Goal: Task Accomplishment & Management: Complete application form

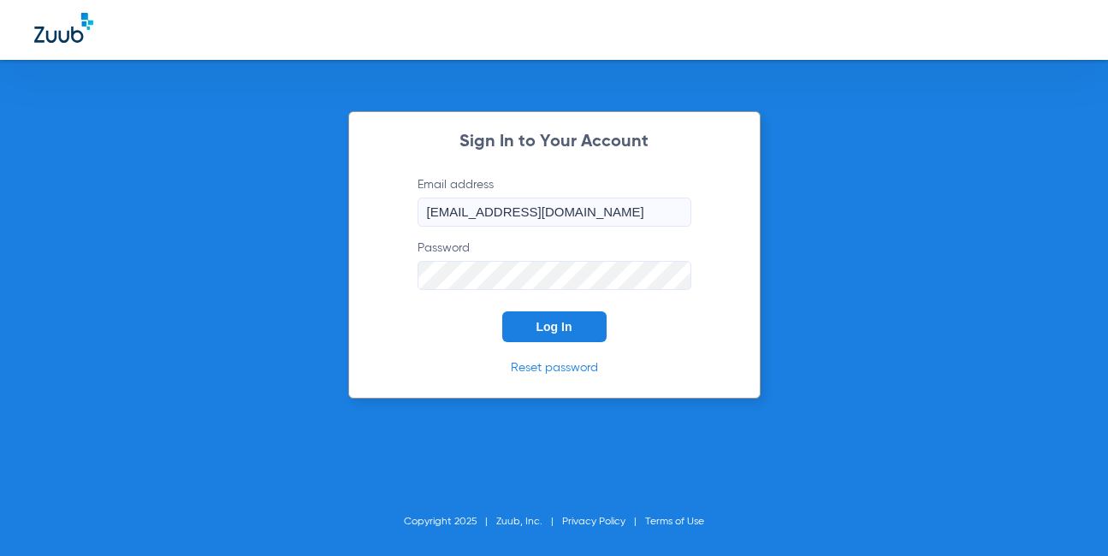
click at [562, 329] on span "Log In" at bounding box center [554, 327] width 36 height 14
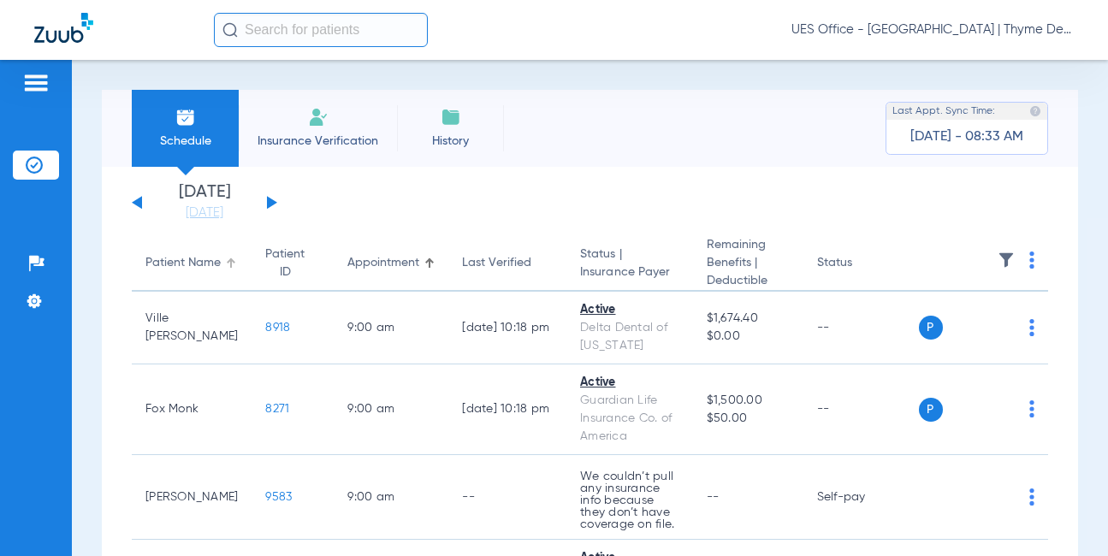
click at [322, 127] on img at bounding box center [318, 117] width 21 height 21
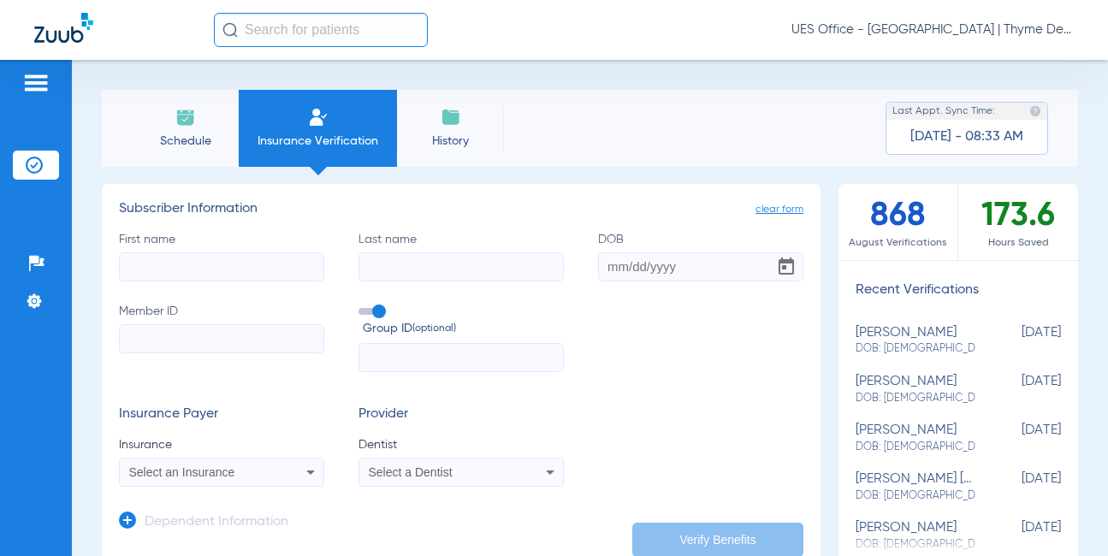
click at [259, 263] on input "First name" at bounding box center [221, 266] width 205 height 29
type input "shade"
type input "[PERSON_NAME]"
type input "[DATE]"
click at [229, 330] on input "Member ID" at bounding box center [221, 338] width 205 height 29
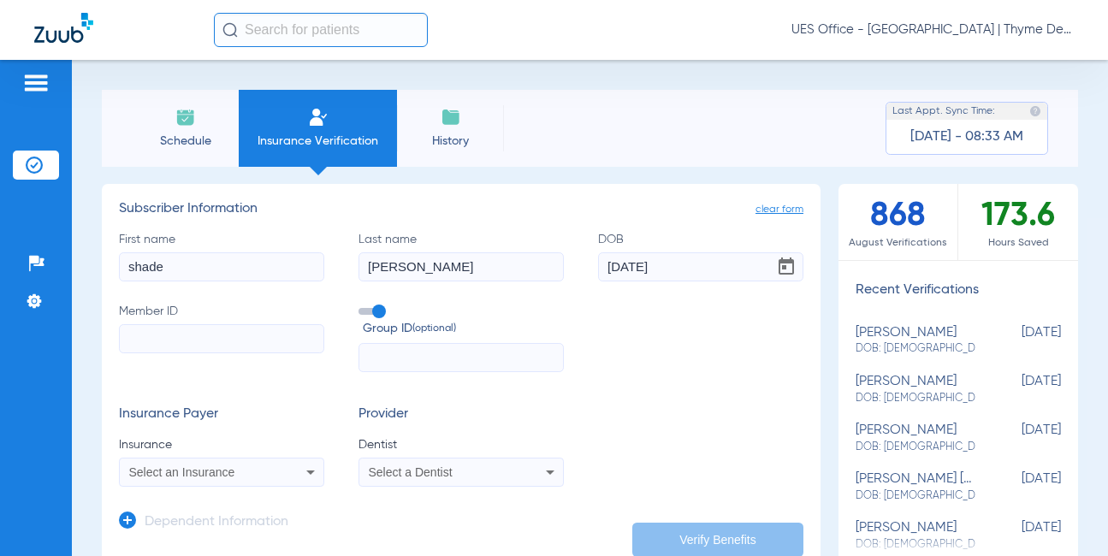
paste input "W271007498"
type input "W271007498"
click at [364, 318] on label "Group ID (optional)" at bounding box center [460, 321] width 205 height 37
click at [362, 305] on input "Group ID (optional)" at bounding box center [362, 305] width 0 height 0
drag, startPoint x: 241, startPoint y: 476, endPoint x: 245, endPoint y: 466, distance: 10.8
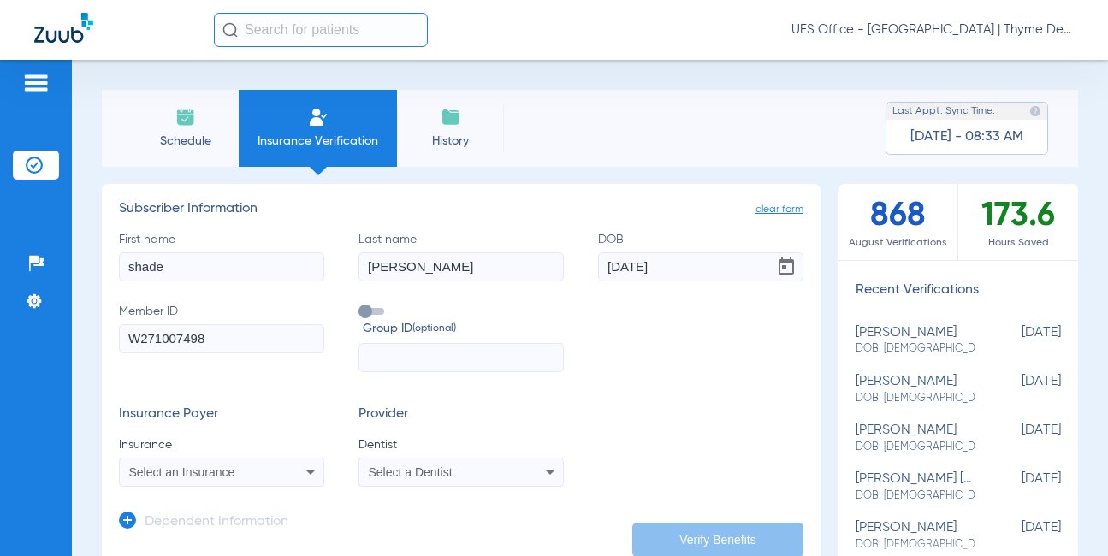
click at [241, 476] on div "Select an Insurance" at bounding box center [203, 472] width 149 height 12
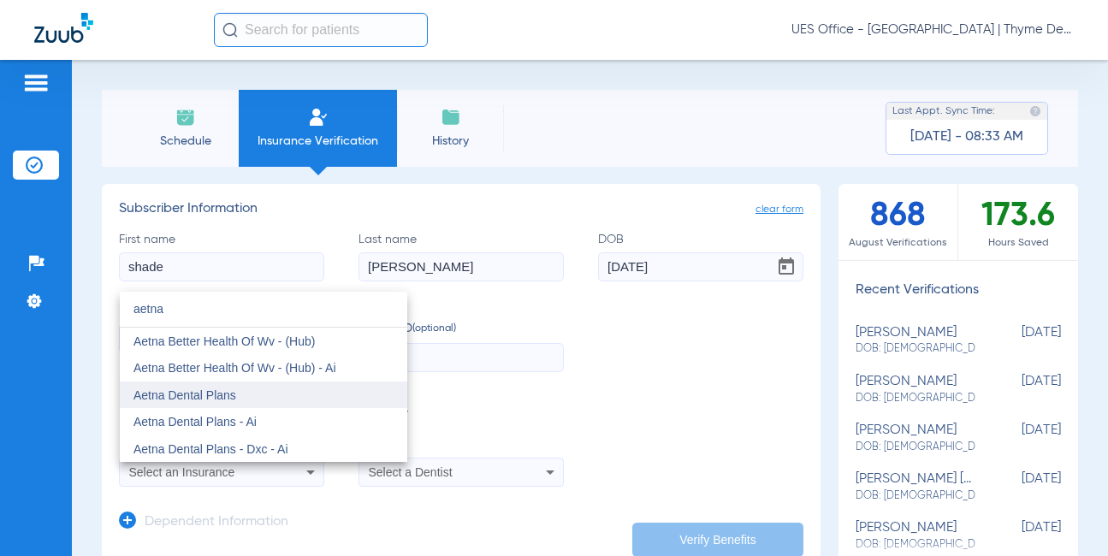
type input "aetna"
click at [190, 391] on span "Aetna Dental Plans" at bounding box center [184, 395] width 103 height 14
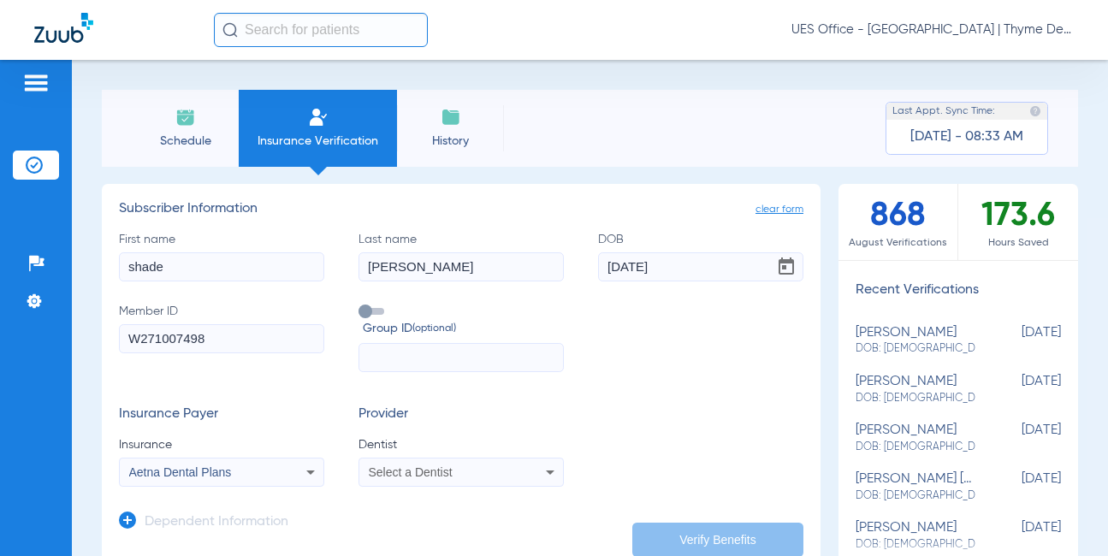
click at [474, 475] on div "Select a Dentist" at bounding box center [443, 472] width 149 height 12
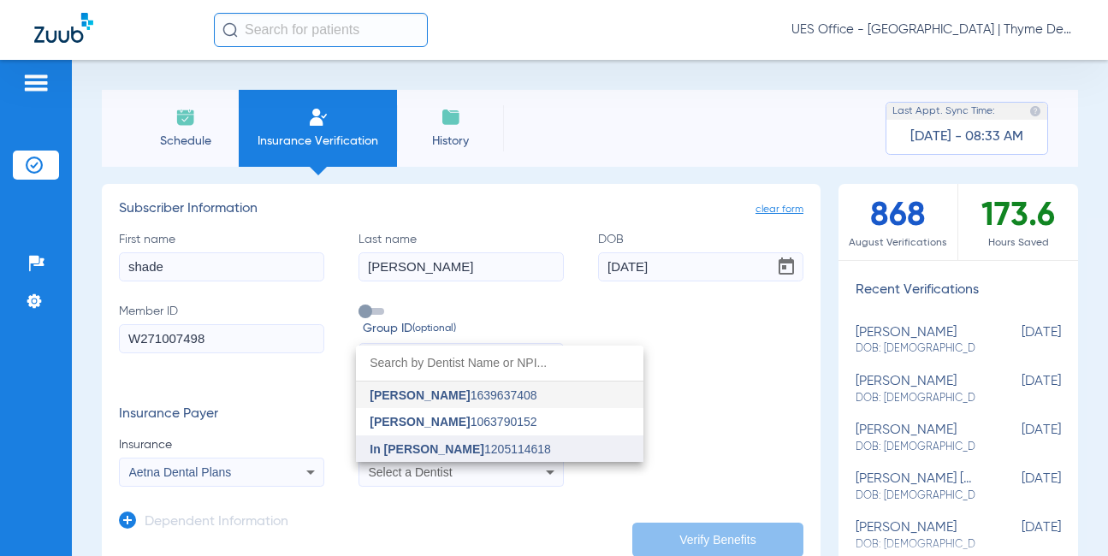
click at [459, 452] on span "In [PERSON_NAME] 1205114618" at bounding box center [460, 449] width 181 height 12
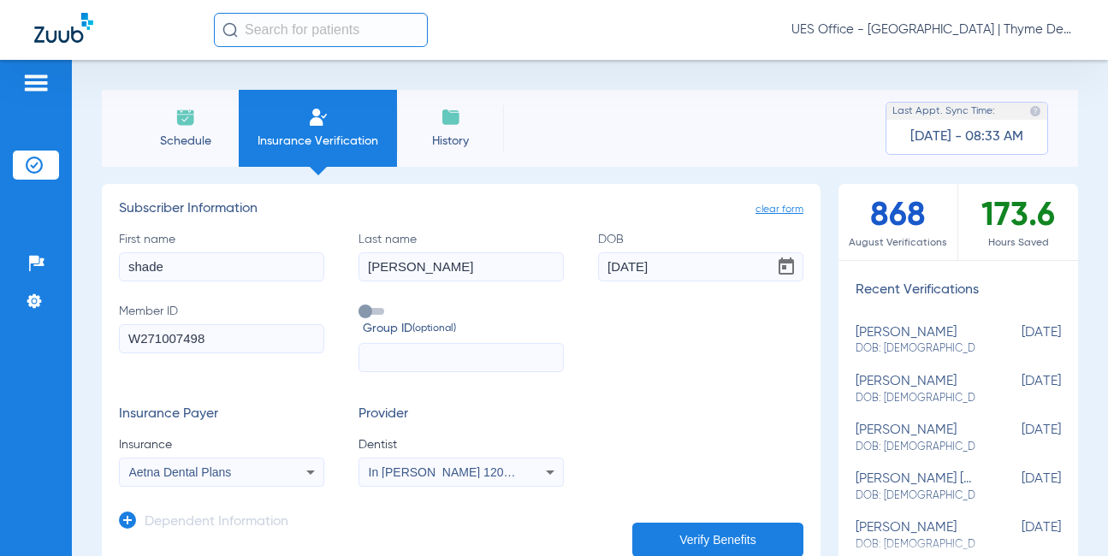
click at [659, 535] on button "Verify Benefits" at bounding box center [717, 540] width 171 height 34
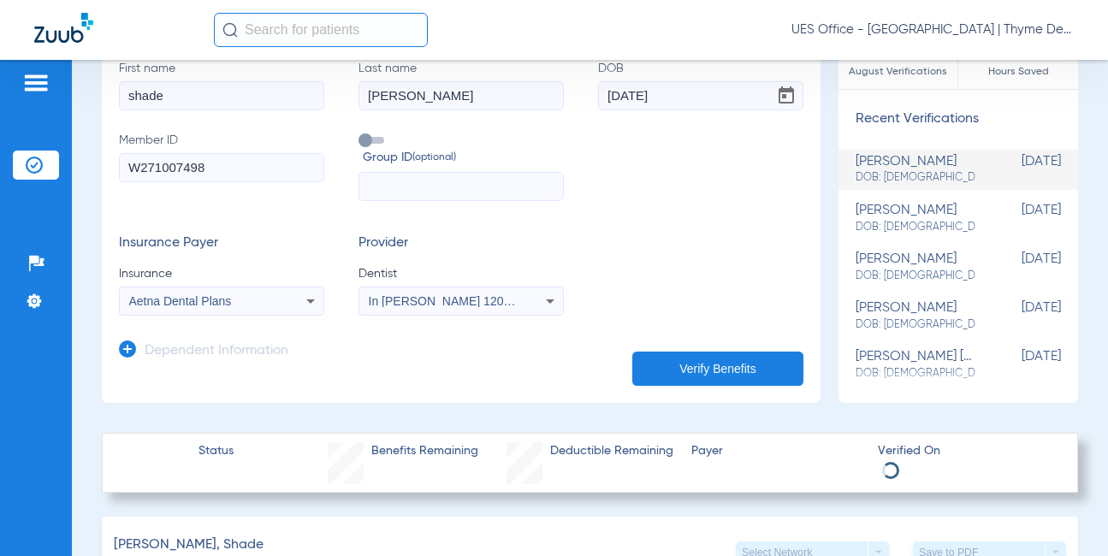
scroll to position [342, 0]
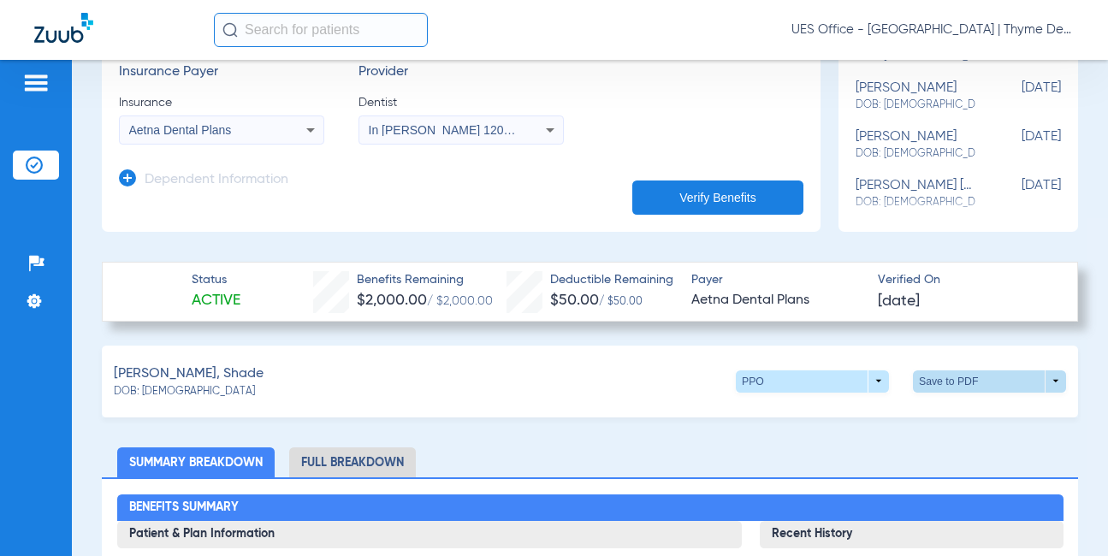
click at [973, 384] on span at bounding box center [989, 381] width 41 height 41
click at [855, 412] on span "Save to PDF" at bounding box center [848, 413] width 68 height 12
click at [295, 35] on input "text" at bounding box center [321, 30] width 214 height 34
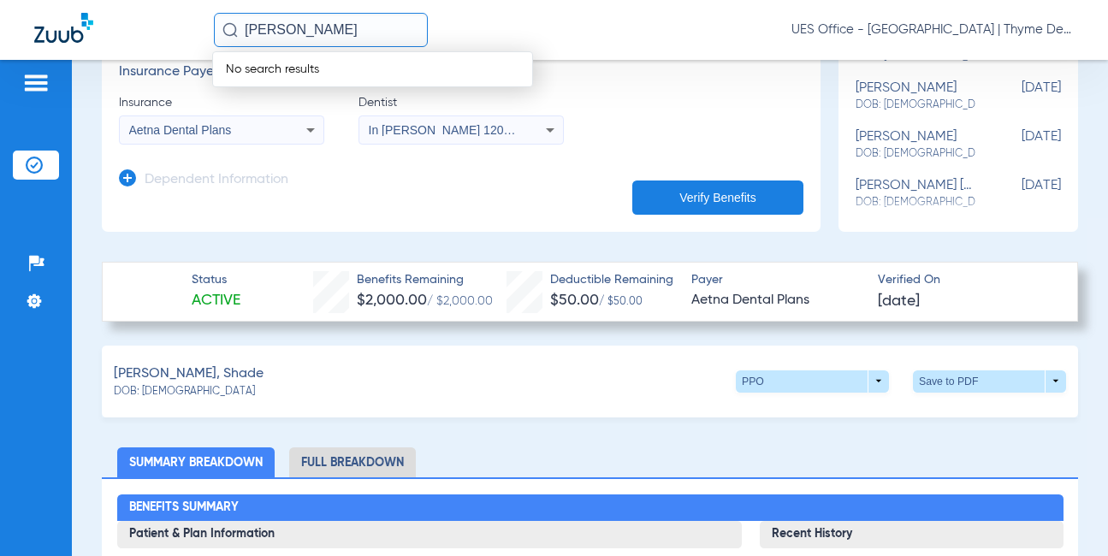
click at [379, 39] on input "[PERSON_NAME]" at bounding box center [321, 30] width 214 height 34
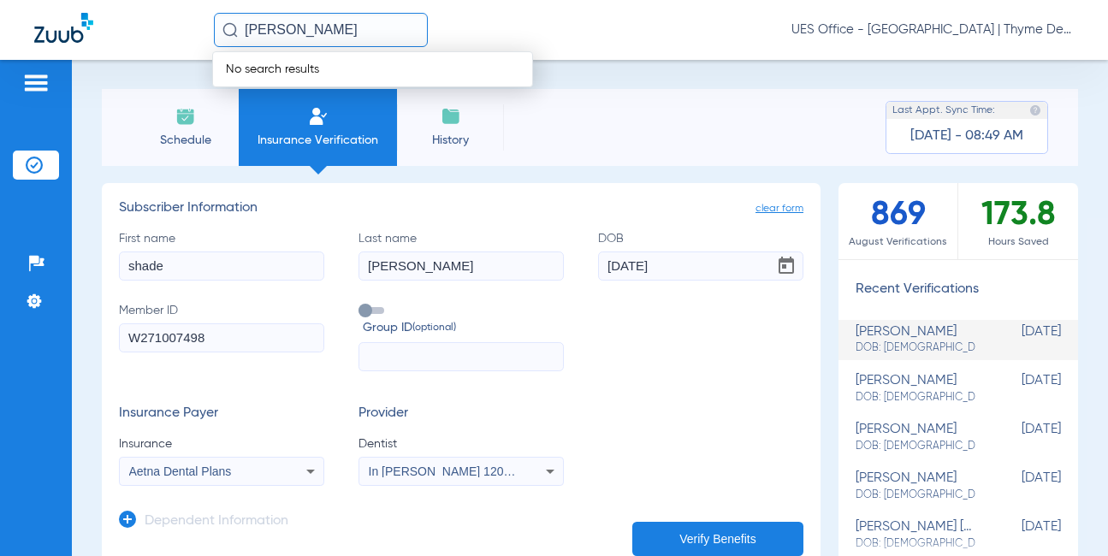
scroll to position [0, 0]
type input "[PERSON_NAME]"
click at [155, 270] on input "shade" at bounding box center [221, 266] width 205 height 29
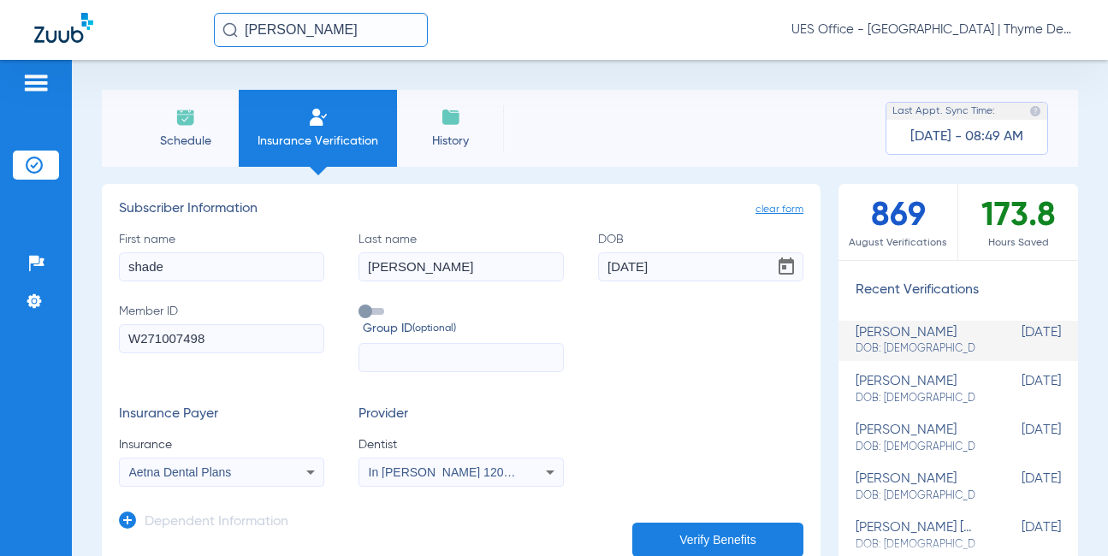
click at [155, 270] on input "shade" at bounding box center [221, 266] width 205 height 29
click at [154, 264] on input "shade" at bounding box center [221, 266] width 205 height 29
type input "[PERSON_NAME]"
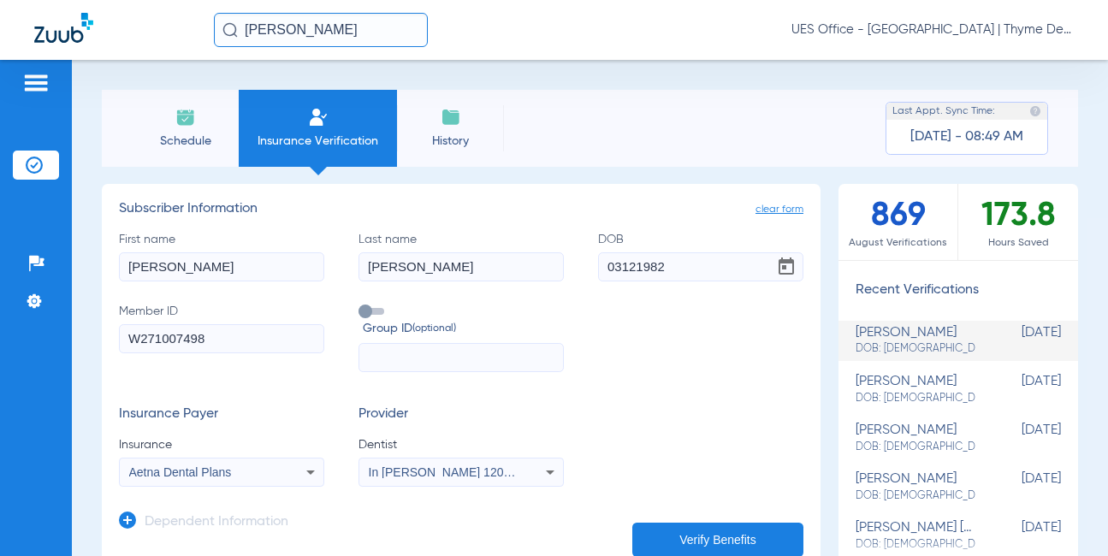
type input "[DATE]"
click at [163, 339] on input "W271007498" at bounding box center [221, 338] width 205 height 29
paste input "165684180"
type input "165684180"
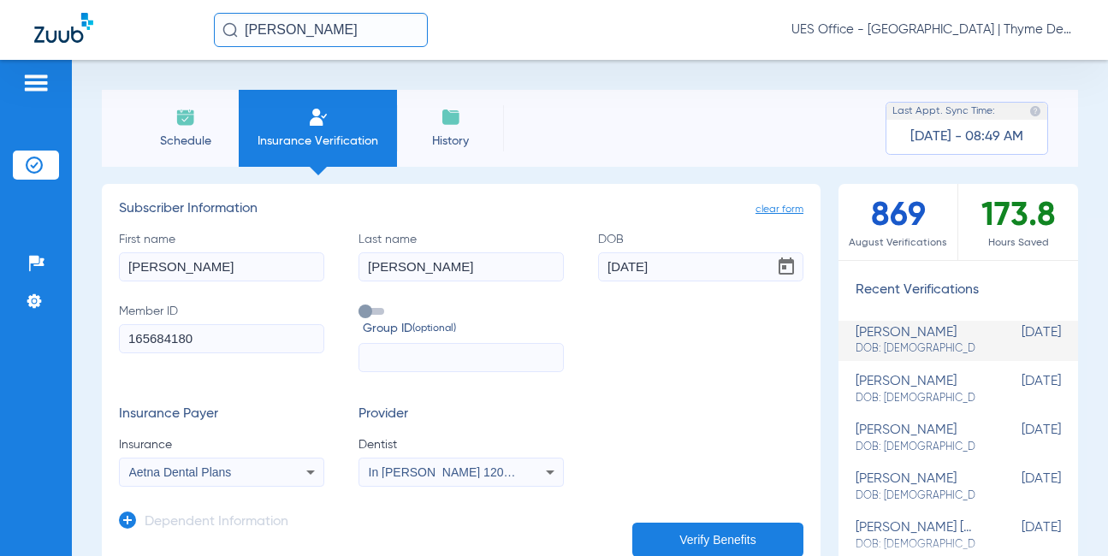
click at [234, 464] on div "Aetna Dental Plans" at bounding box center [222, 472] width 204 height 21
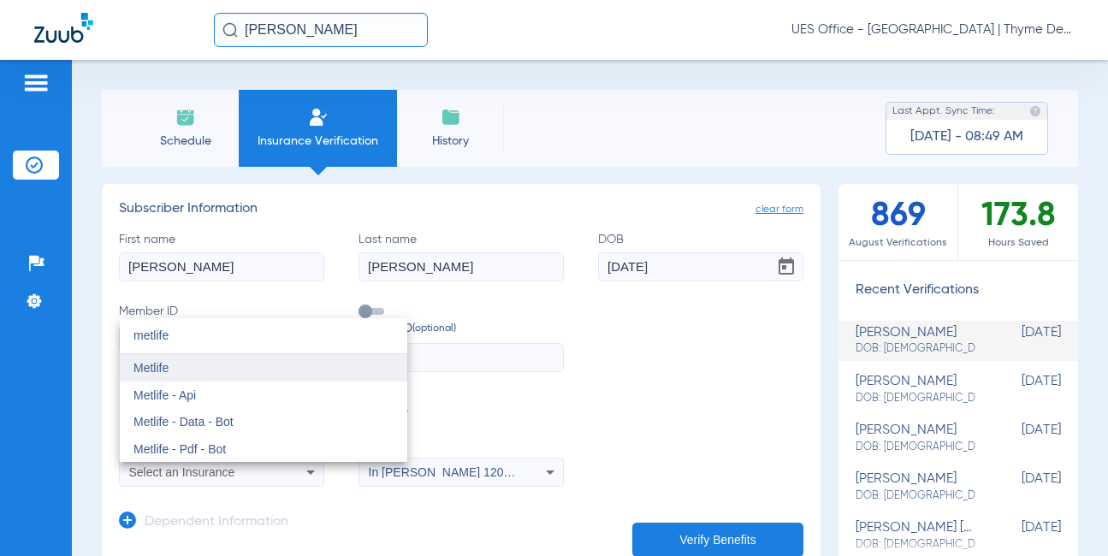
type input "metlife"
click at [190, 369] on mat-option "Metlife" at bounding box center [263, 367] width 287 height 27
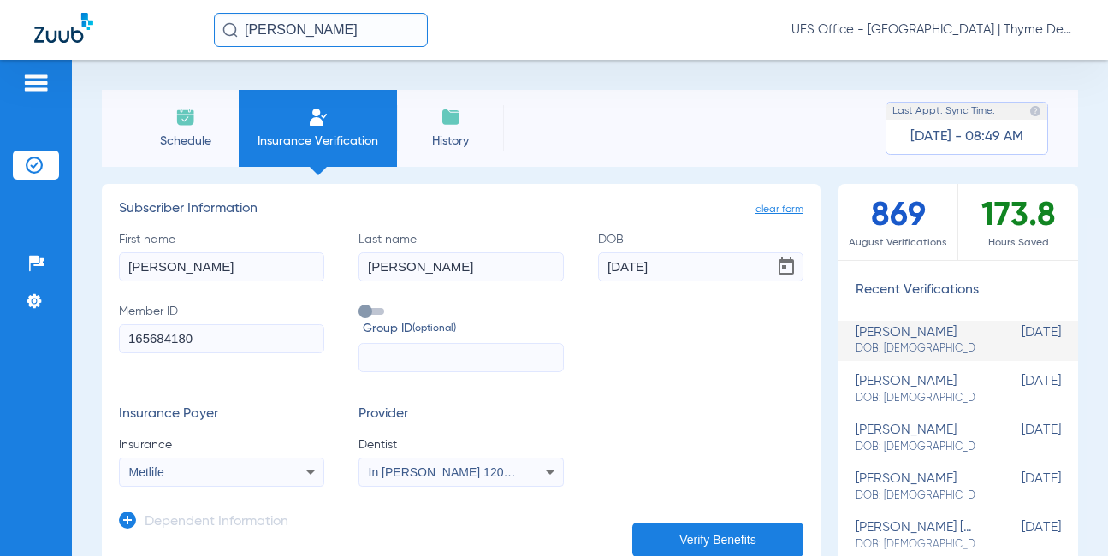
click at [682, 532] on button "Verify Benefits" at bounding box center [717, 540] width 171 height 34
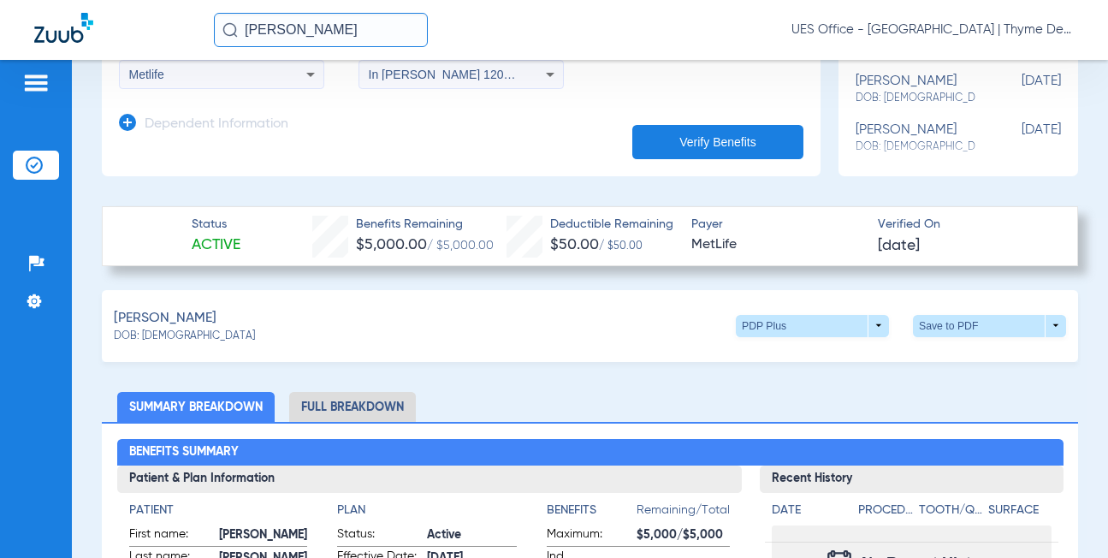
scroll to position [428, 0]
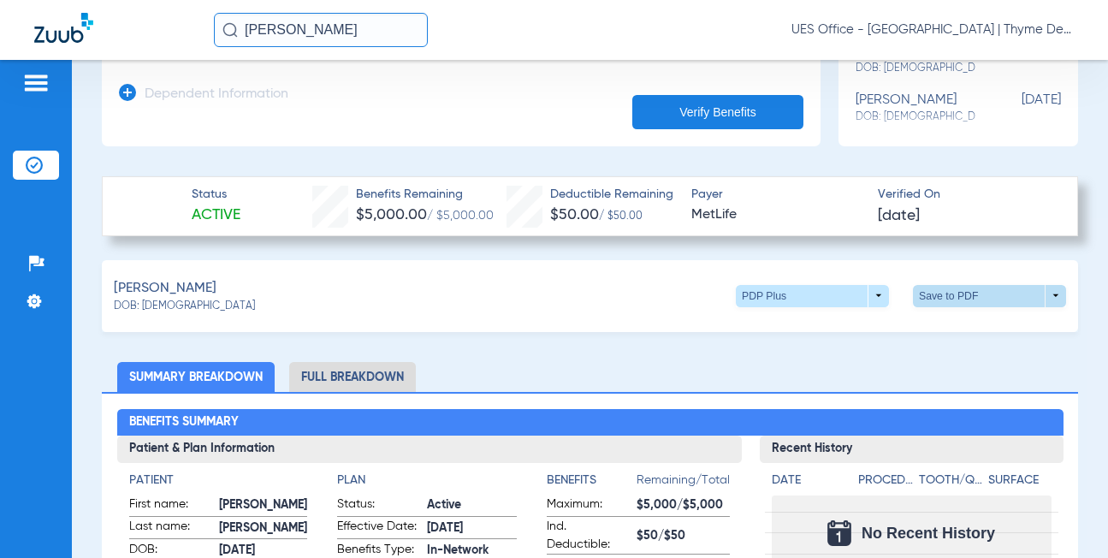
click at [946, 293] on span at bounding box center [989, 296] width 153 height 22
click at [867, 328] on span "Save to PDF" at bounding box center [848, 328] width 68 height 12
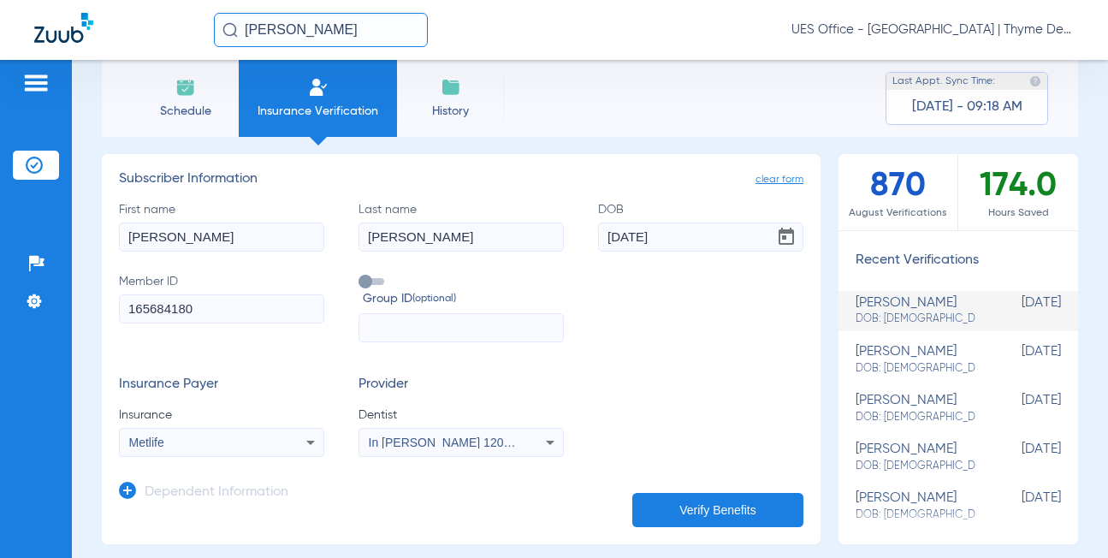
scroll to position [0, 0]
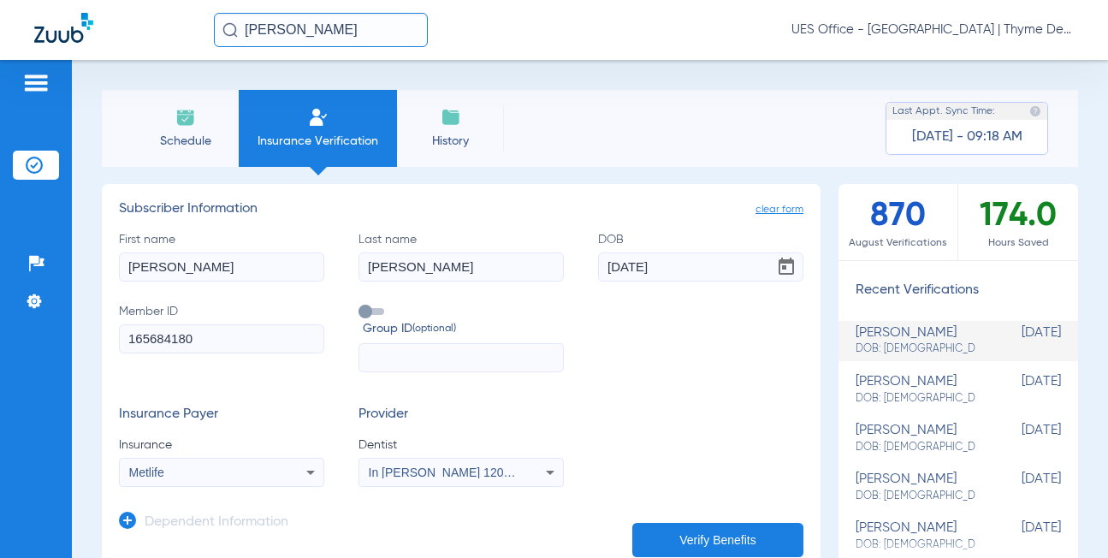
click at [777, 198] on app-manual-verification-form "clear form Subscriber Information First name [PERSON_NAME] Last name [PERSON_NA…" at bounding box center [461, 379] width 719 height 390
click at [772, 210] on span "clear form" at bounding box center [779, 209] width 48 height 17
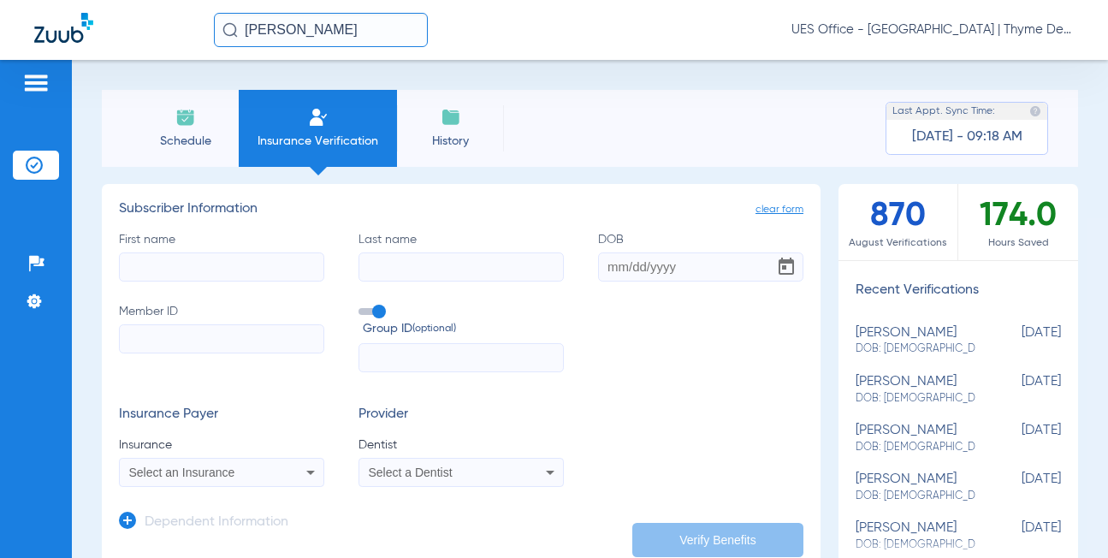
click at [186, 264] on input "First name" at bounding box center [221, 266] width 205 height 29
type input "mark"
type input "[PERSON_NAME]"
click at [613, 267] on input "DOB Required" at bounding box center [700, 266] width 205 height 29
type input "08261973"
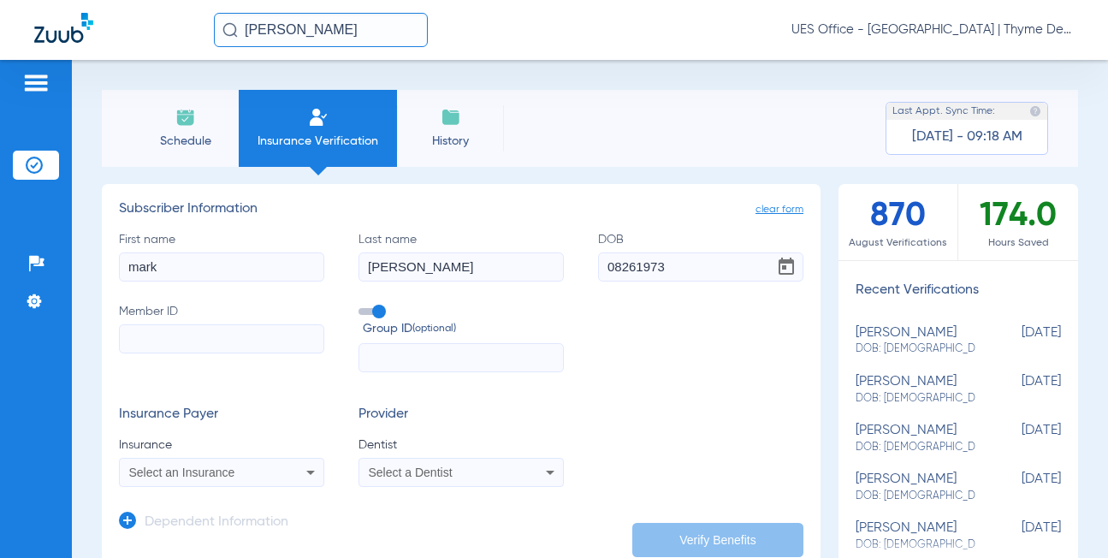
click at [260, 338] on input "Member ID" at bounding box center [221, 338] width 205 height 29
paste input "121662900303"
type input "121662900303"
type input "[DATE]"
type input "121662900301"
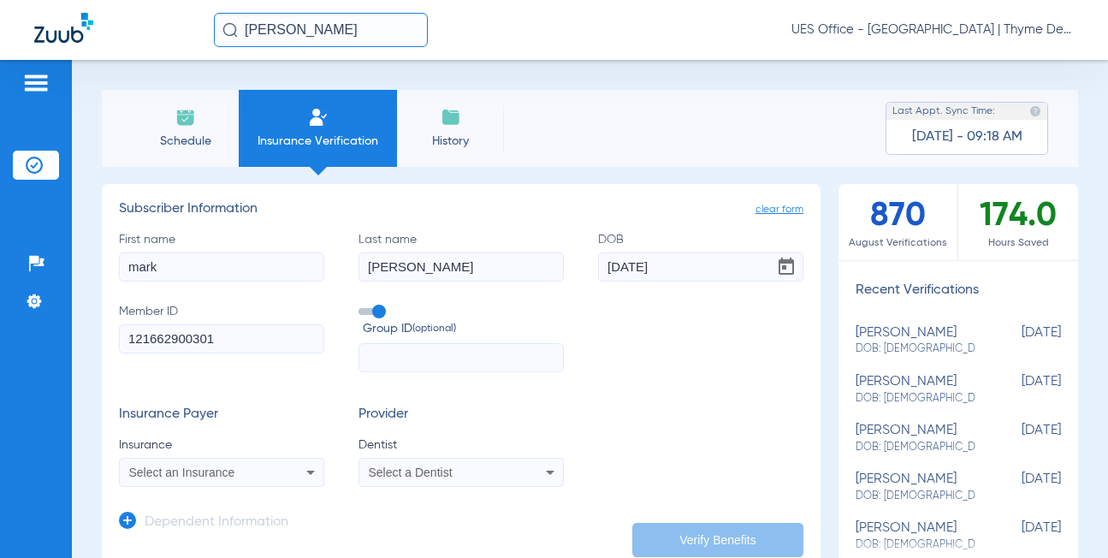
click at [246, 467] on div "Select an Insurance" at bounding box center [203, 472] width 149 height 12
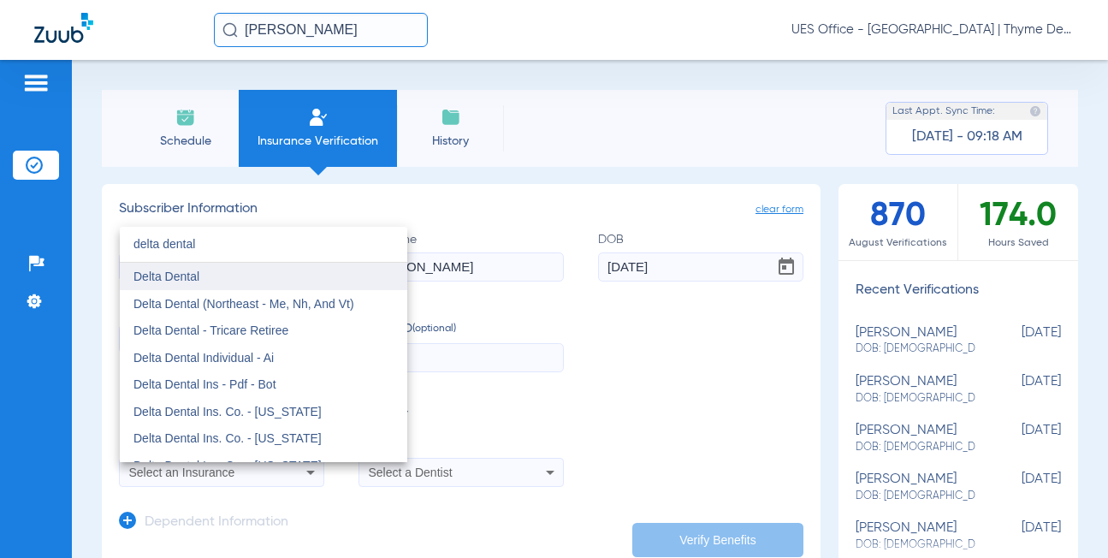
type input "delta dental"
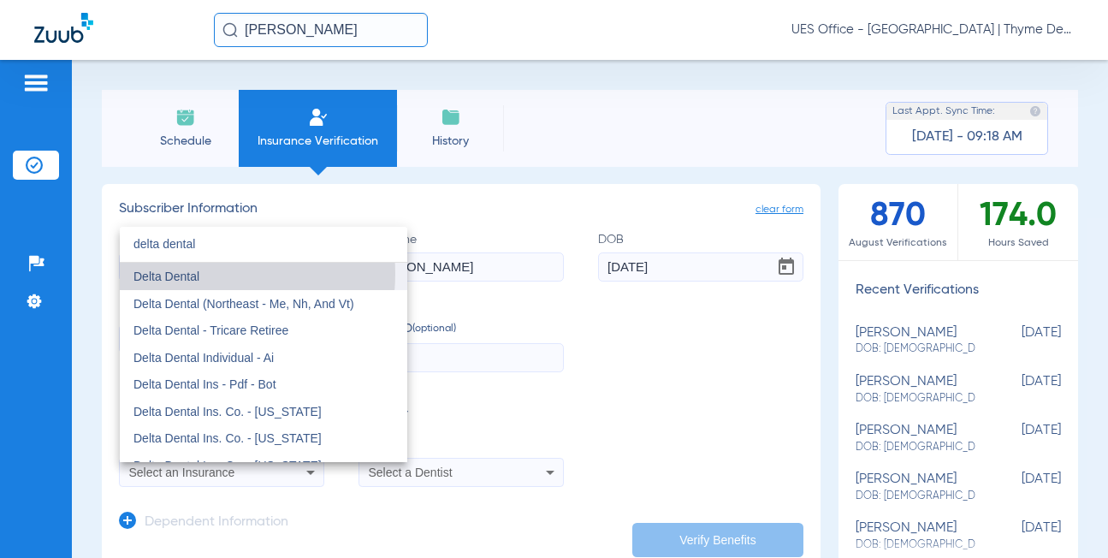
click at [202, 274] on mat-option "Delta Dental" at bounding box center [263, 276] width 287 height 27
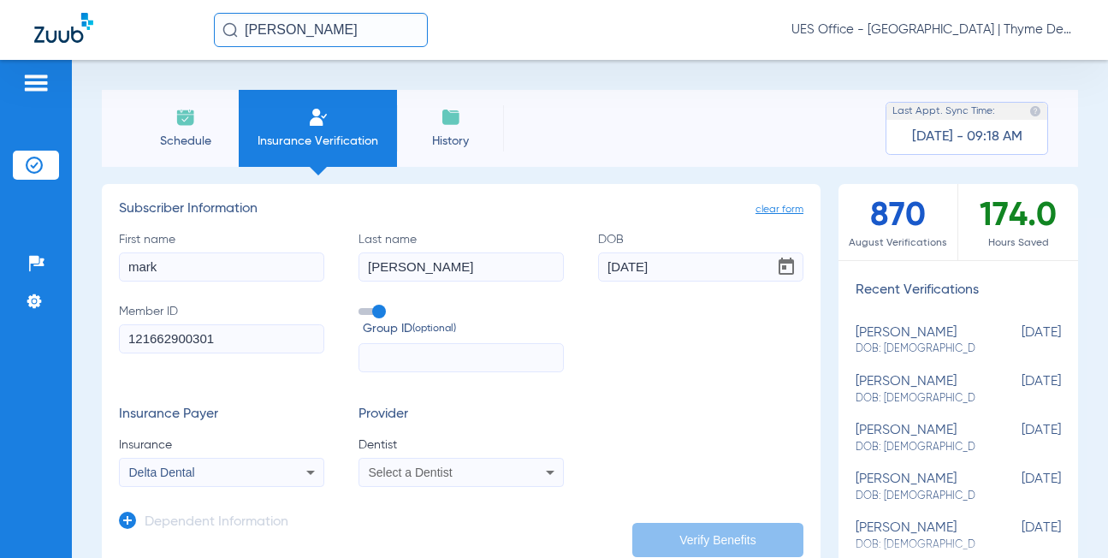
click at [445, 460] on mat-select "Select a Dentist" at bounding box center [460, 472] width 205 height 29
click at [541, 470] on icon at bounding box center [550, 472] width 21 height 21
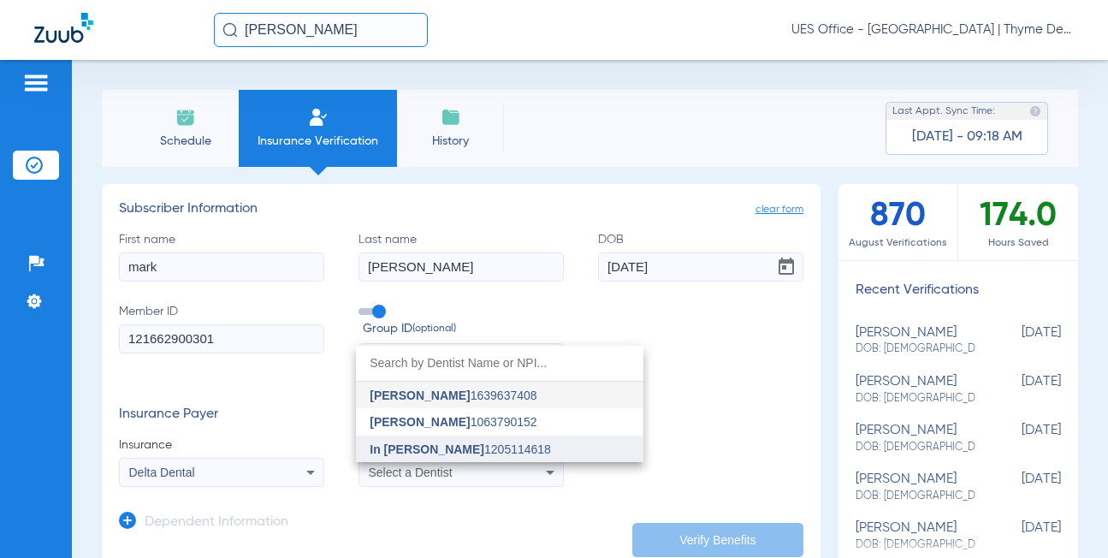
click at [416, 450] on span "In [PERSON_NAME]" at bounding box center [427, 449] width 115 height 14
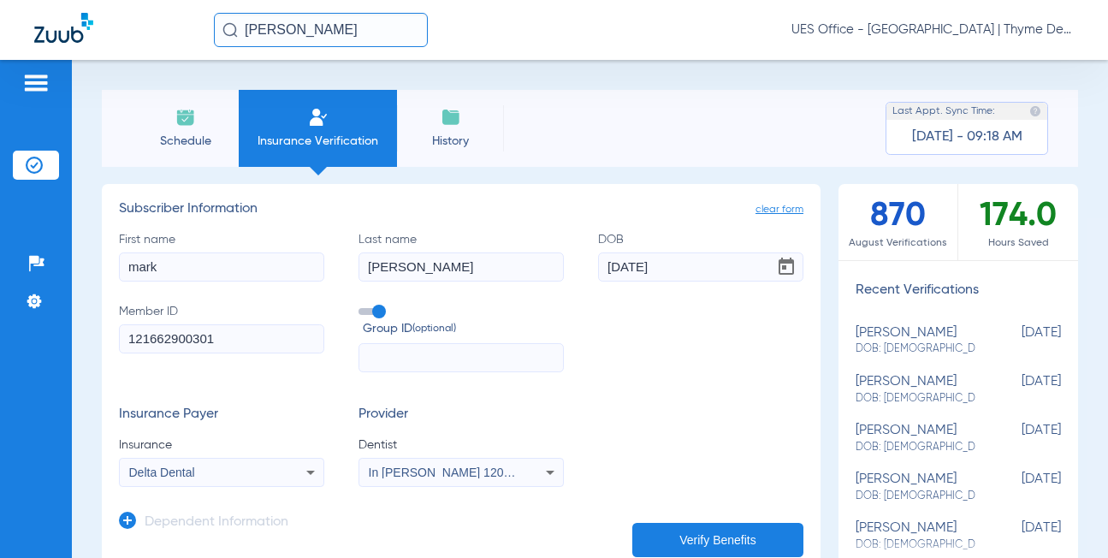
click at [127, 518] on icon at bounding box center [127, 520] width 17 height 17
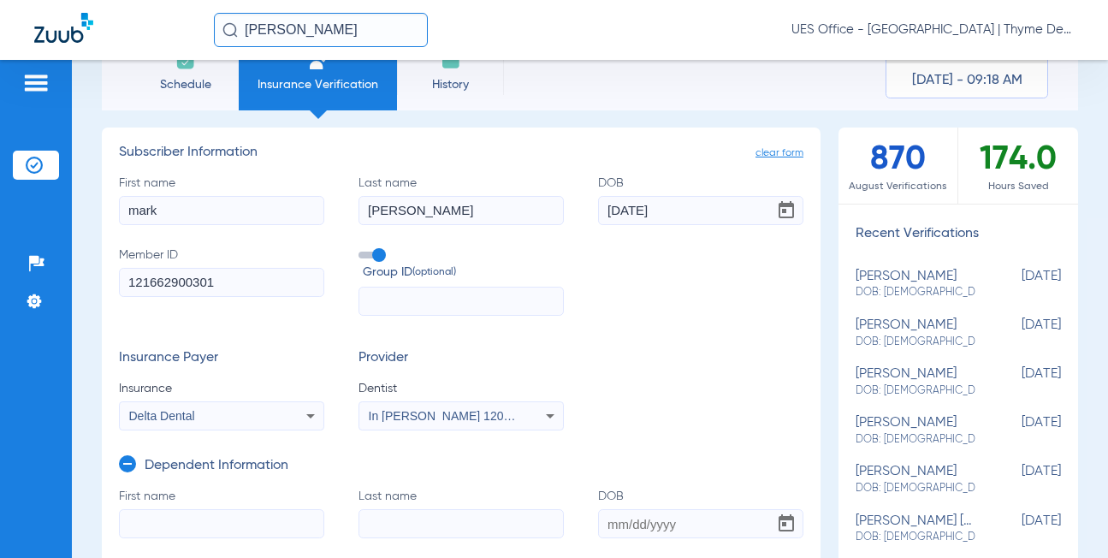
scroll to position [86, 0]
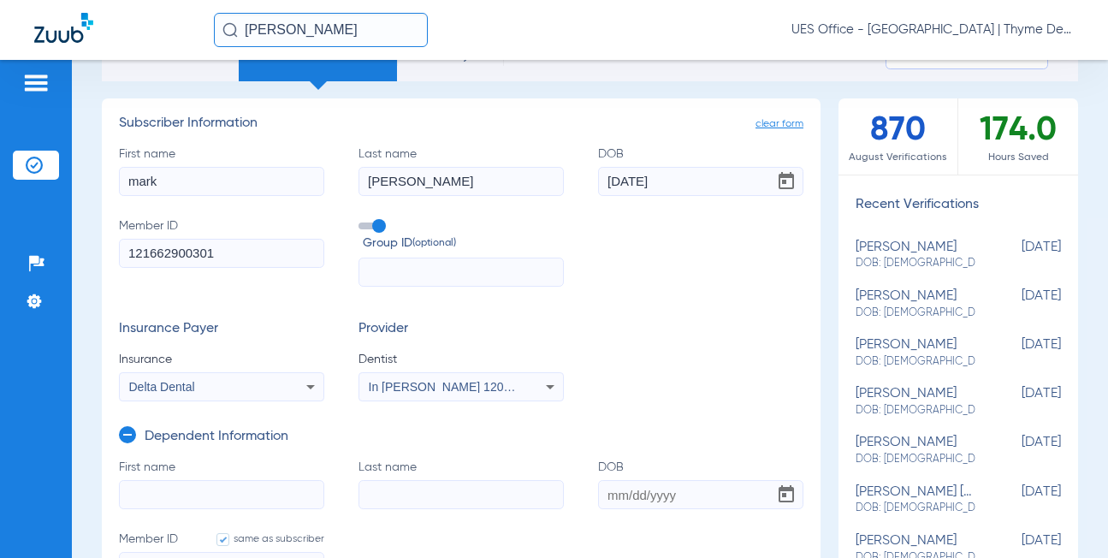
click at [206, 494] on input "First name" at bounding box center [221, 494] width 205 height 29
type input "[PERSON_NAME]"
type input "11132006"
type input "[DATE]"
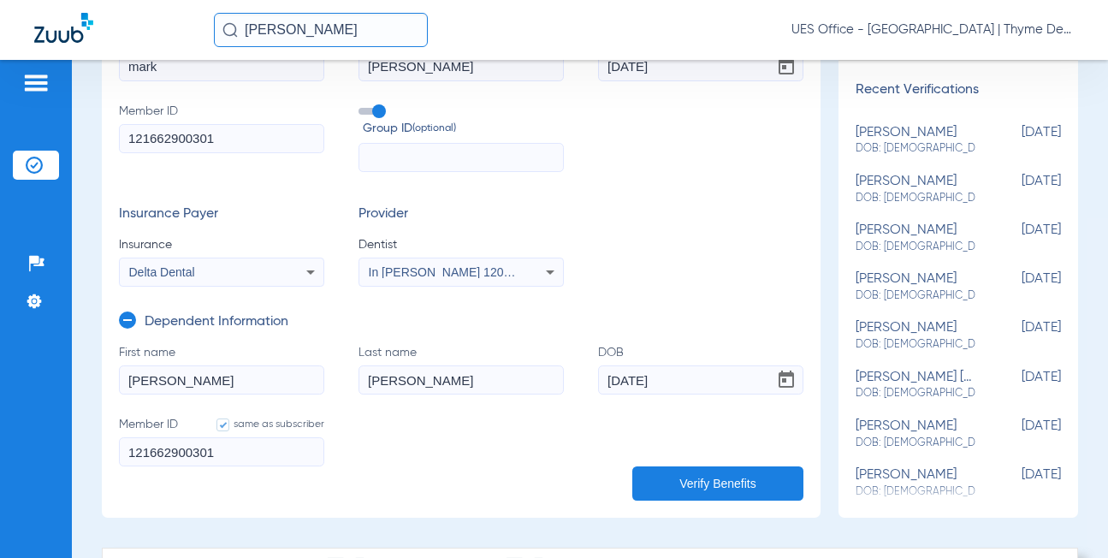
scroll to position [257, 0]
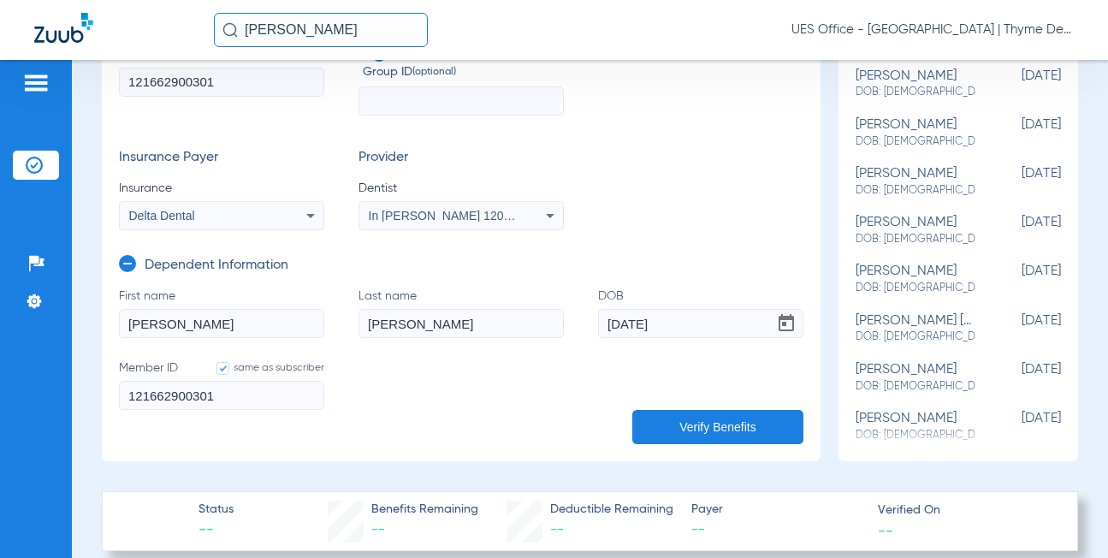
click at [191, 390] on input "121662900301" at bounding box center [221, 395] width 205 height 29
paste input "3"
type input "121662900303"
click at [674, 425] on button "Verify Benefits" at bounding box center [717, 427] width 171 height 34
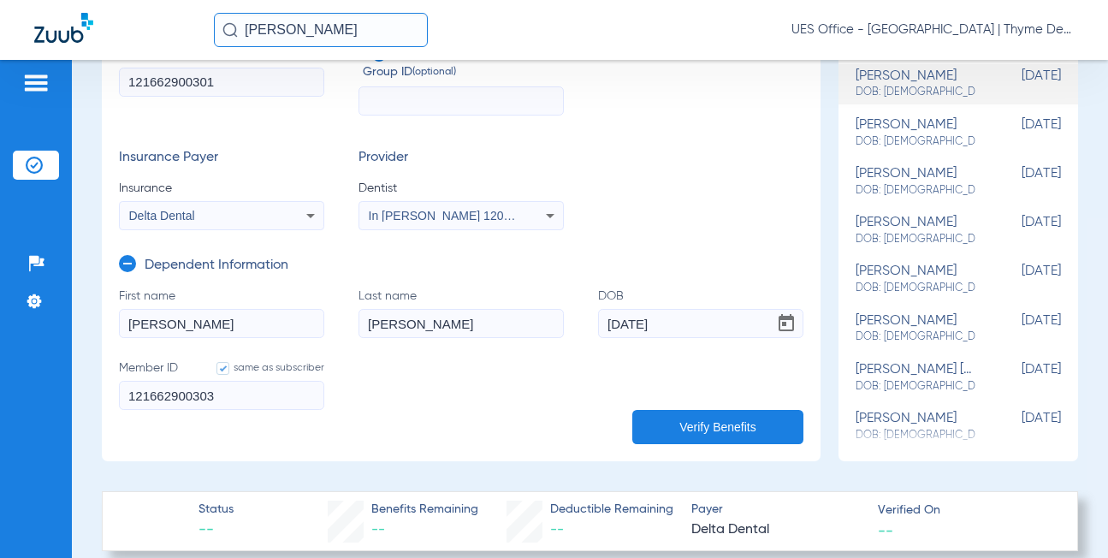
type input "0"
select select "page-width"
